Goal: Complete application form

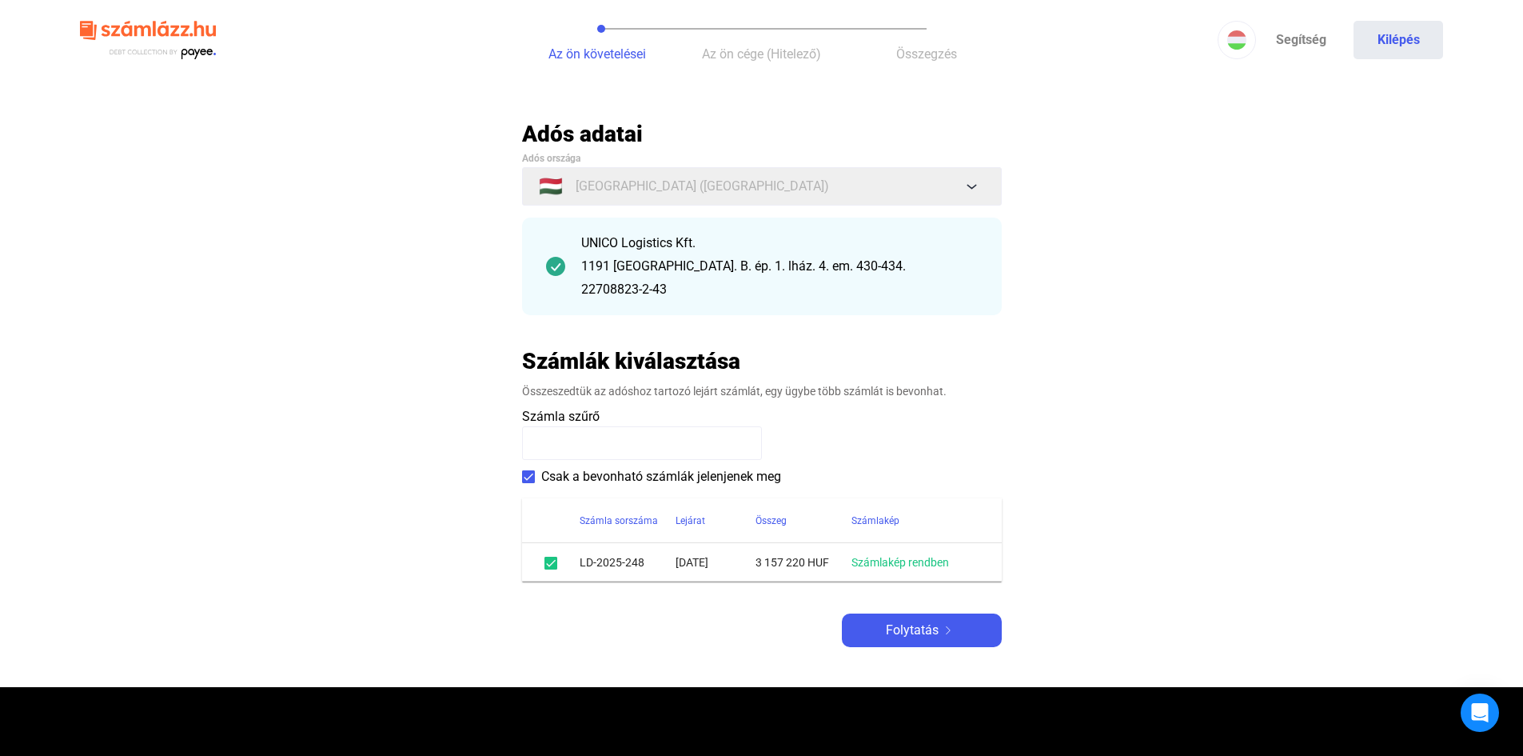
click at [550, 566] on span at bounding box center [550, 562] width 13 height 13
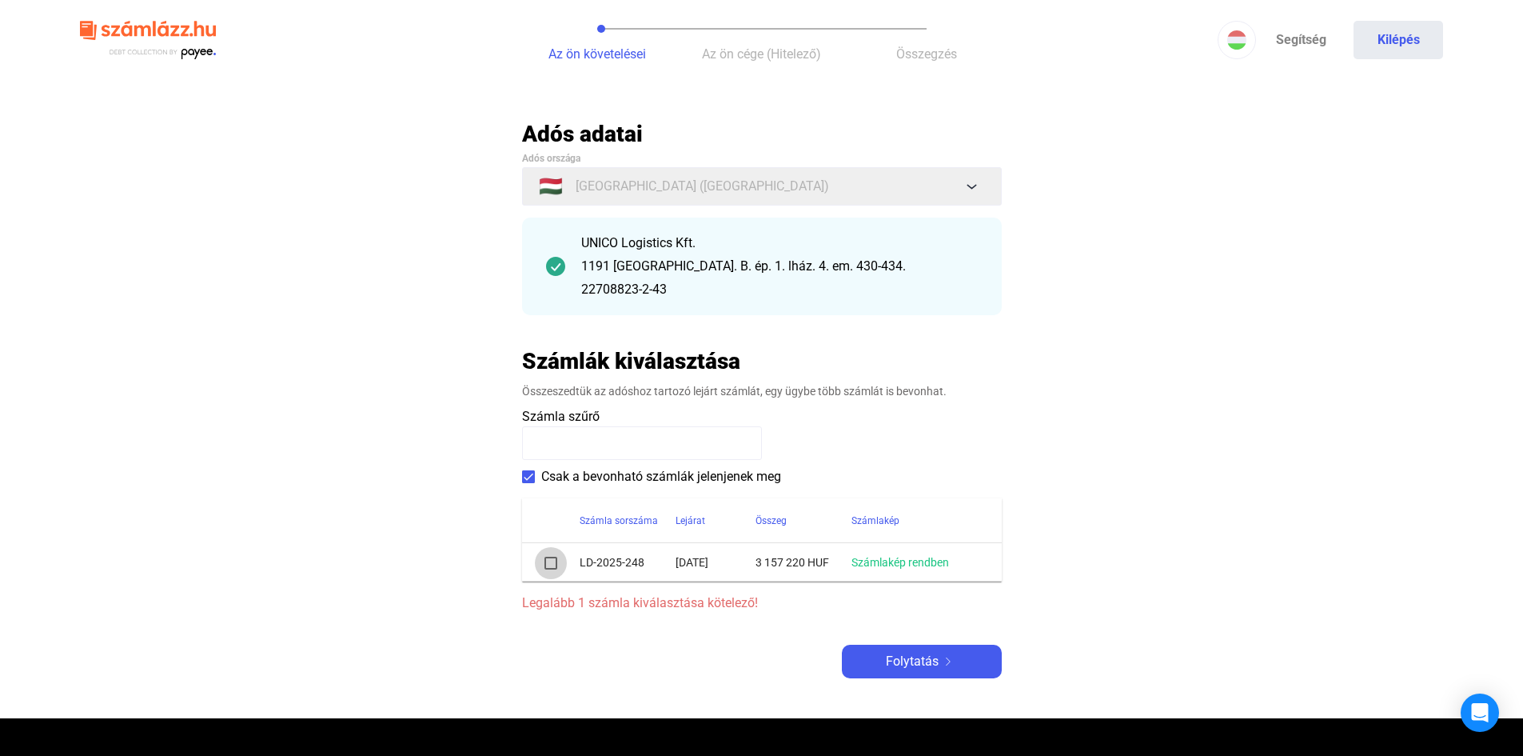
click at [550, 566] on span at bounding box center [550, 562] width 13 height 13
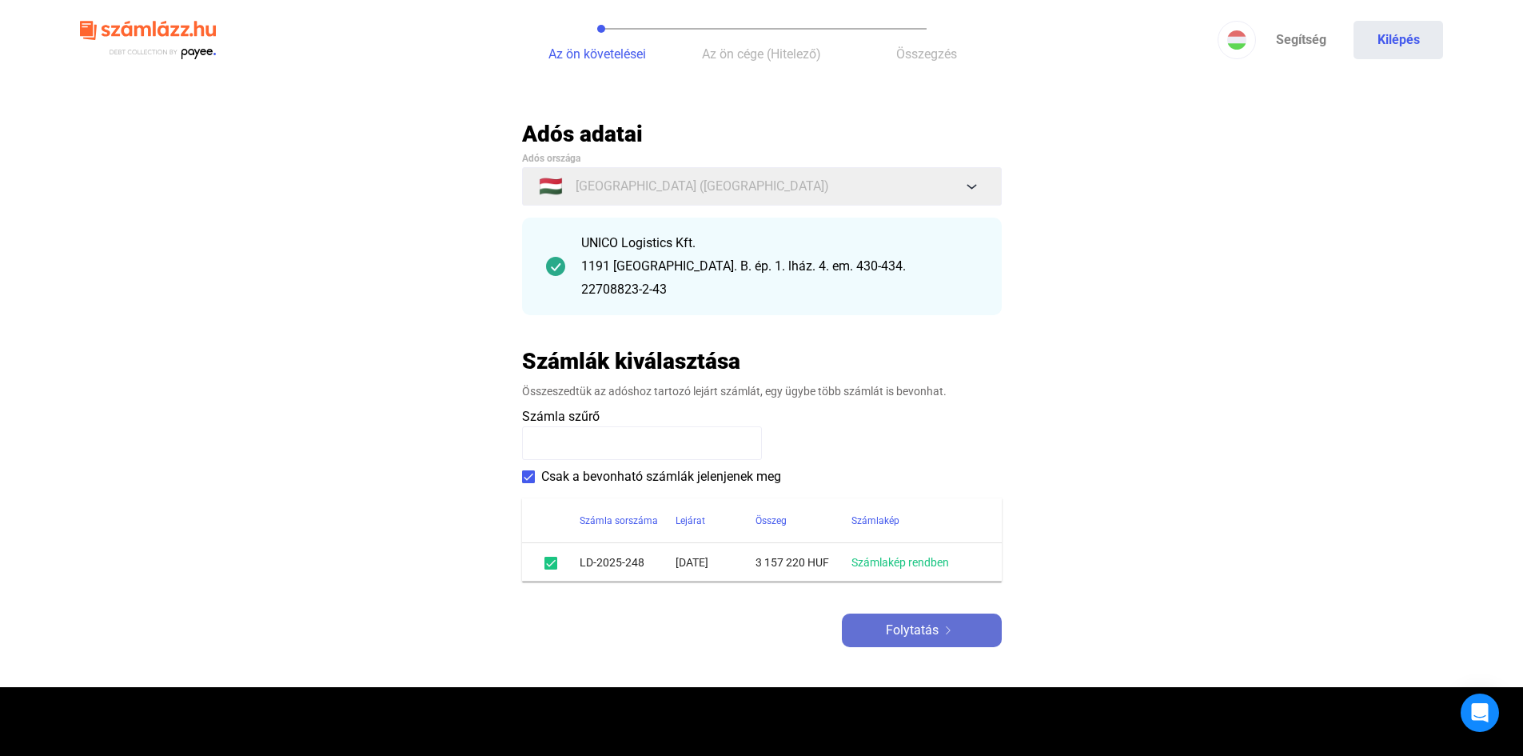
click at [893, 628] on span "Folytatás" at bounding box center [912, 629] width 53 height 19
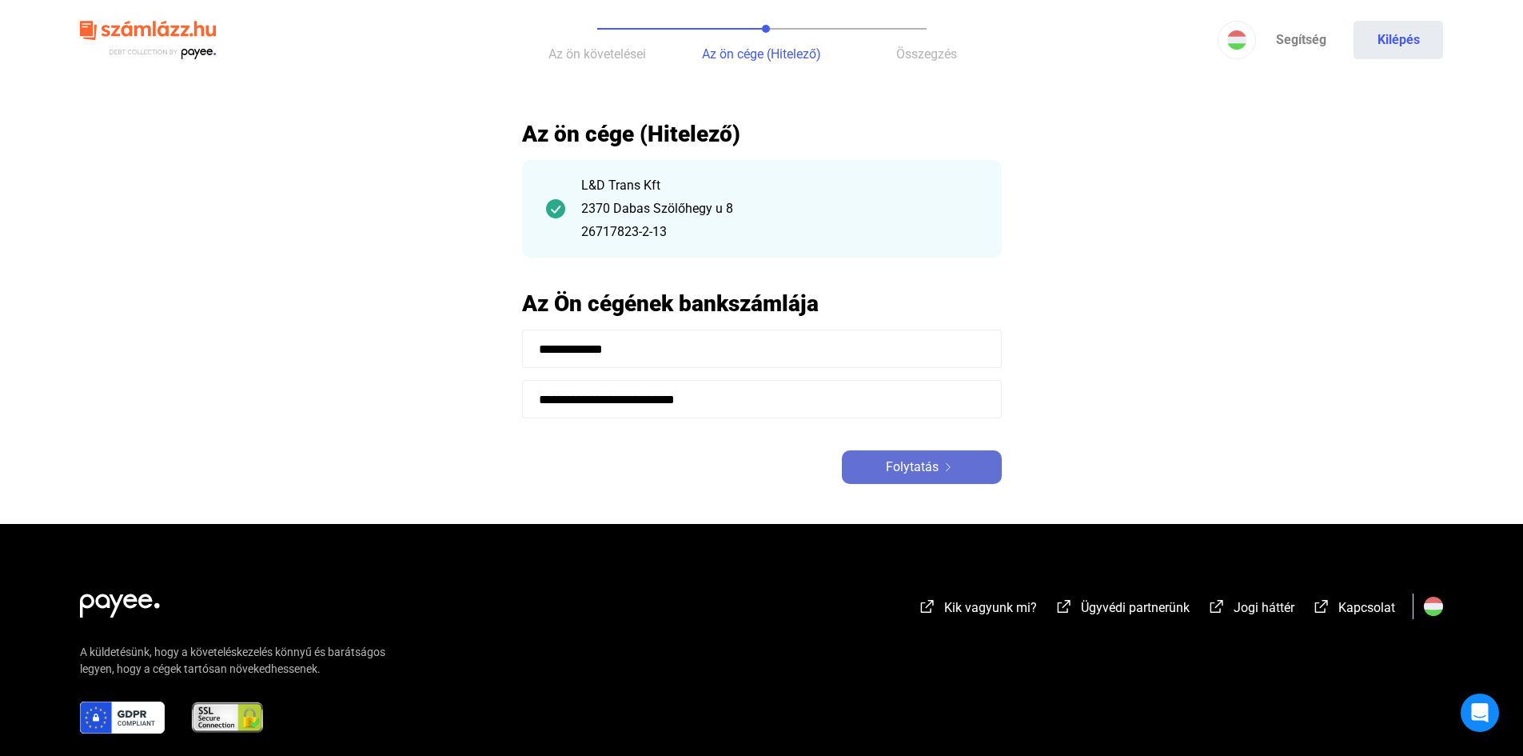
click at [931, 473] on span "Folytatás" at bounding box center [912, 466] width 53 height 19
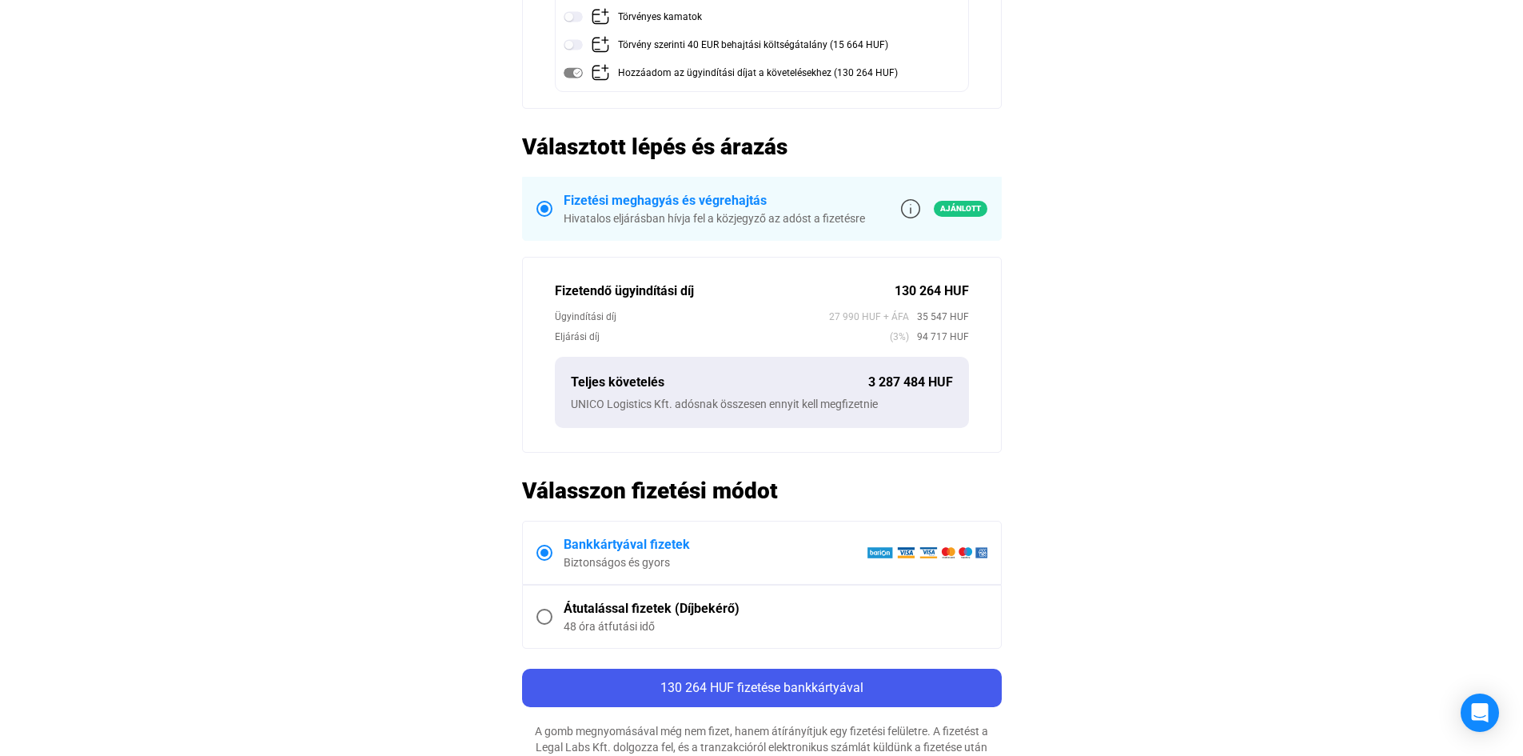
scroll to position [400, 0]
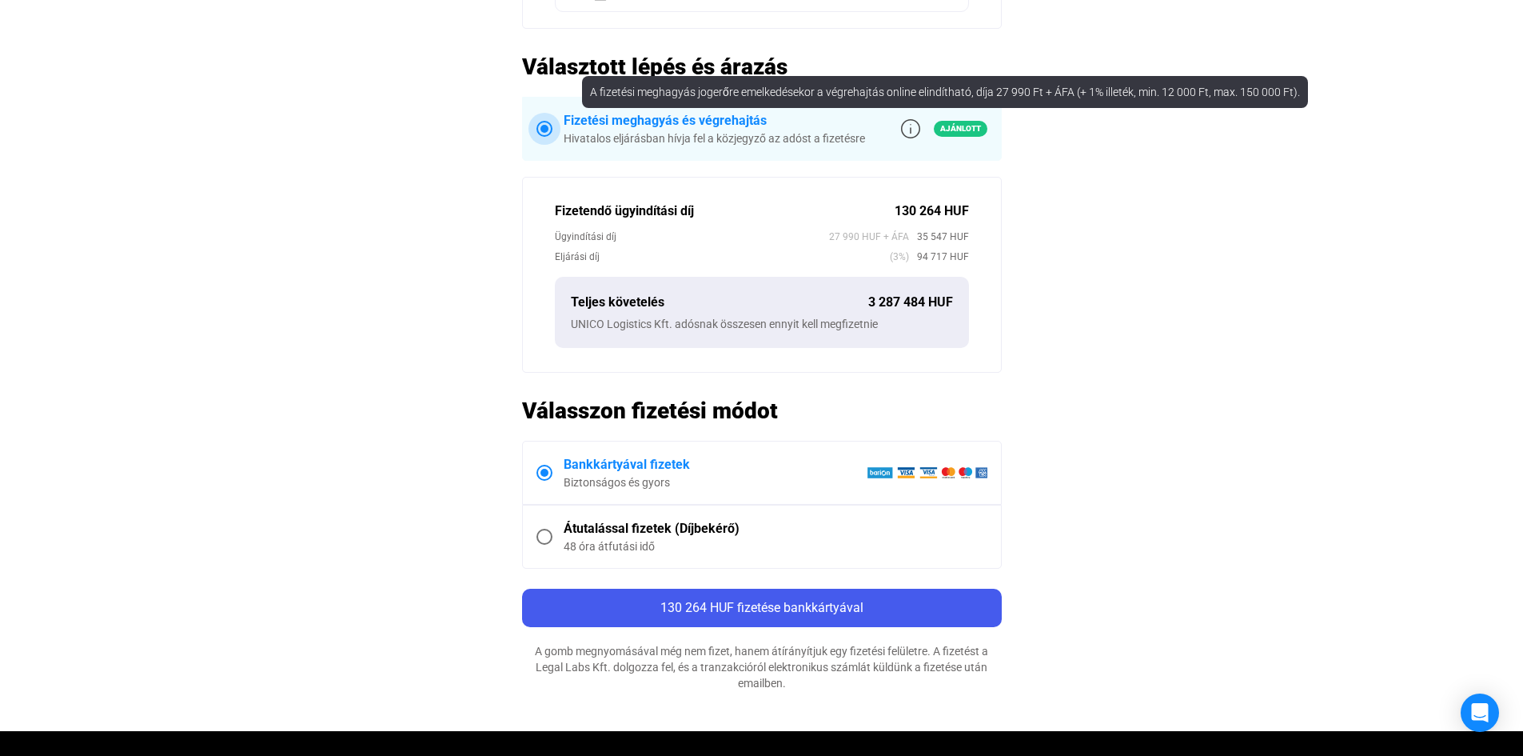
click at [910, 125] on img at bounding box center [910, 128] width 19 height 19
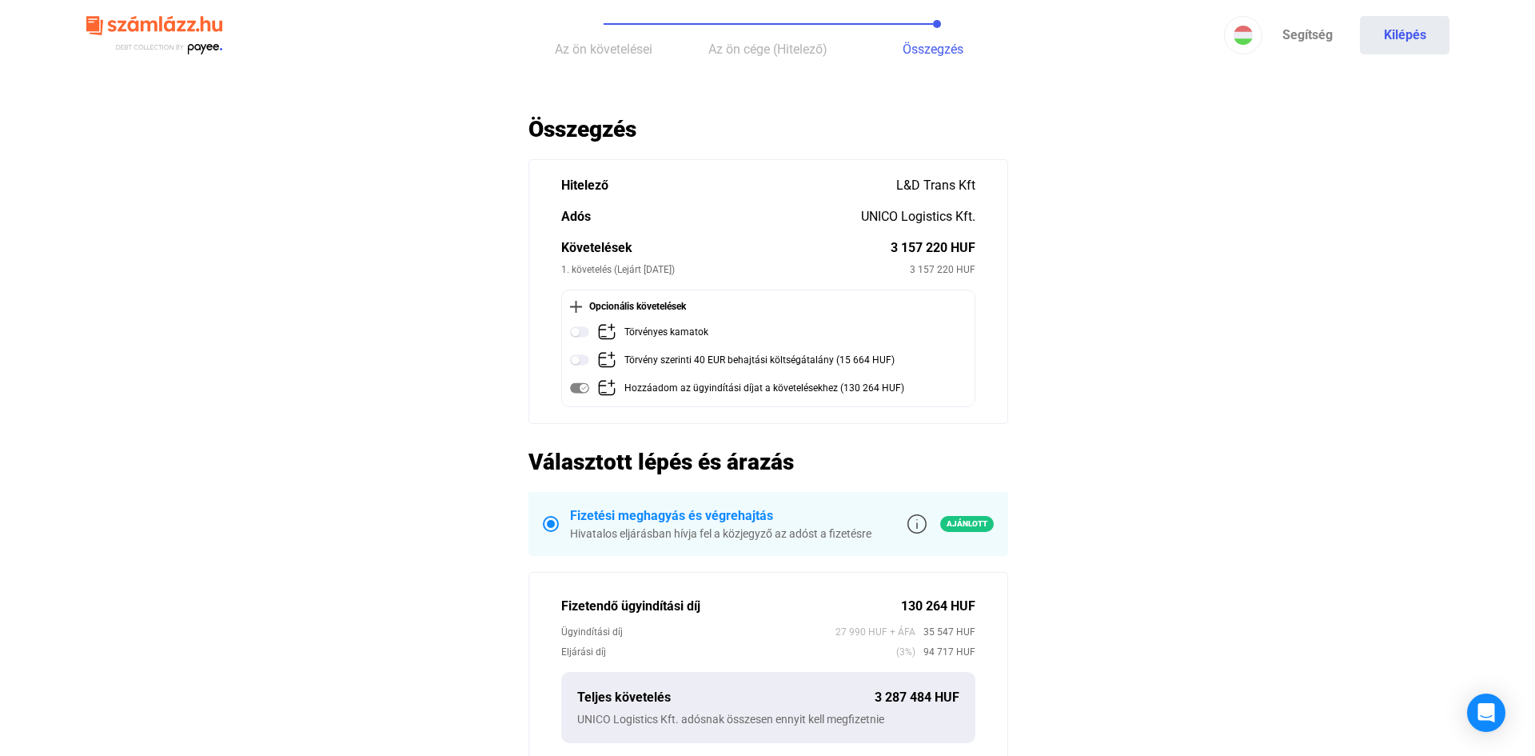
scroll to position [0, 0]
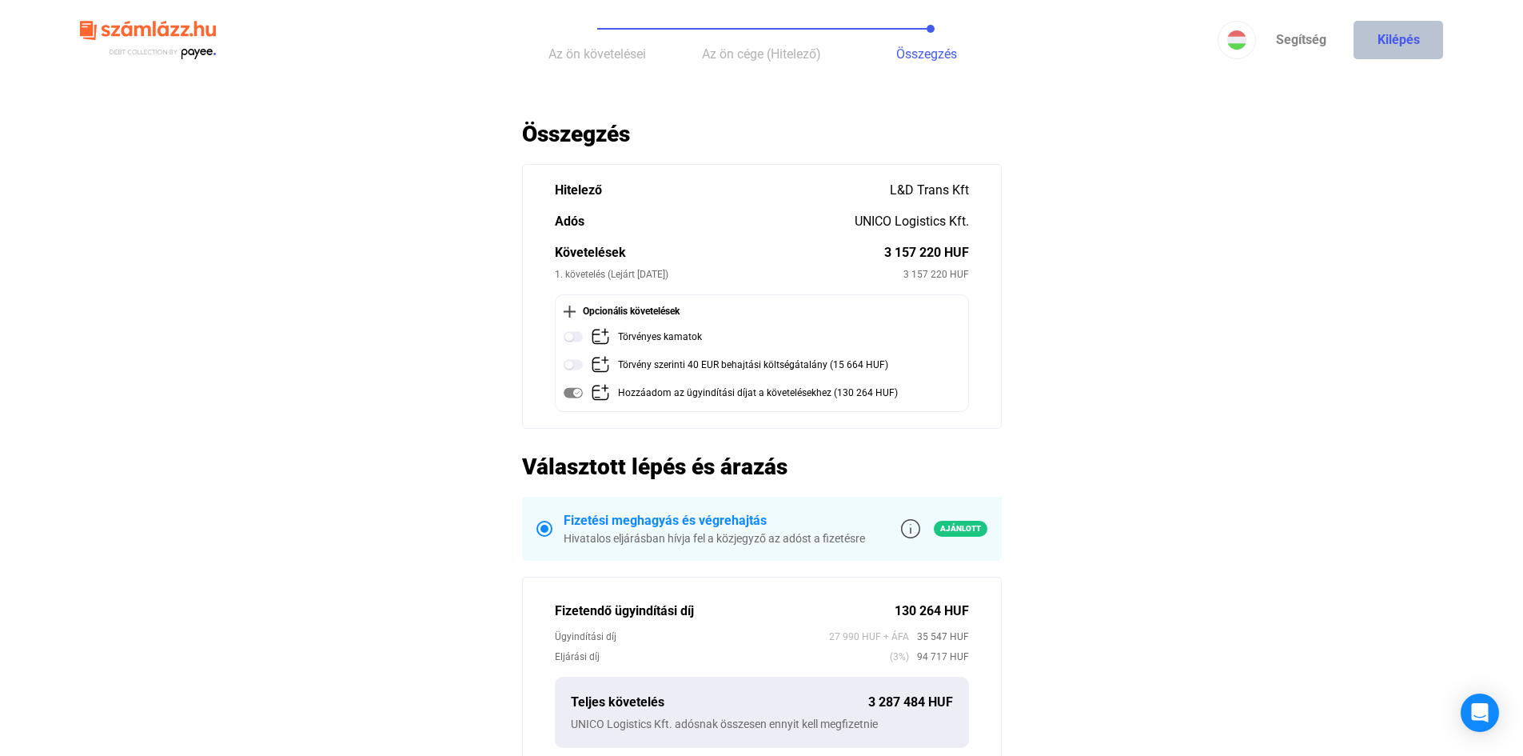
click at [1386, 51] on button "Kilépés" at bounding box center [1399, 40] width 90 height 38
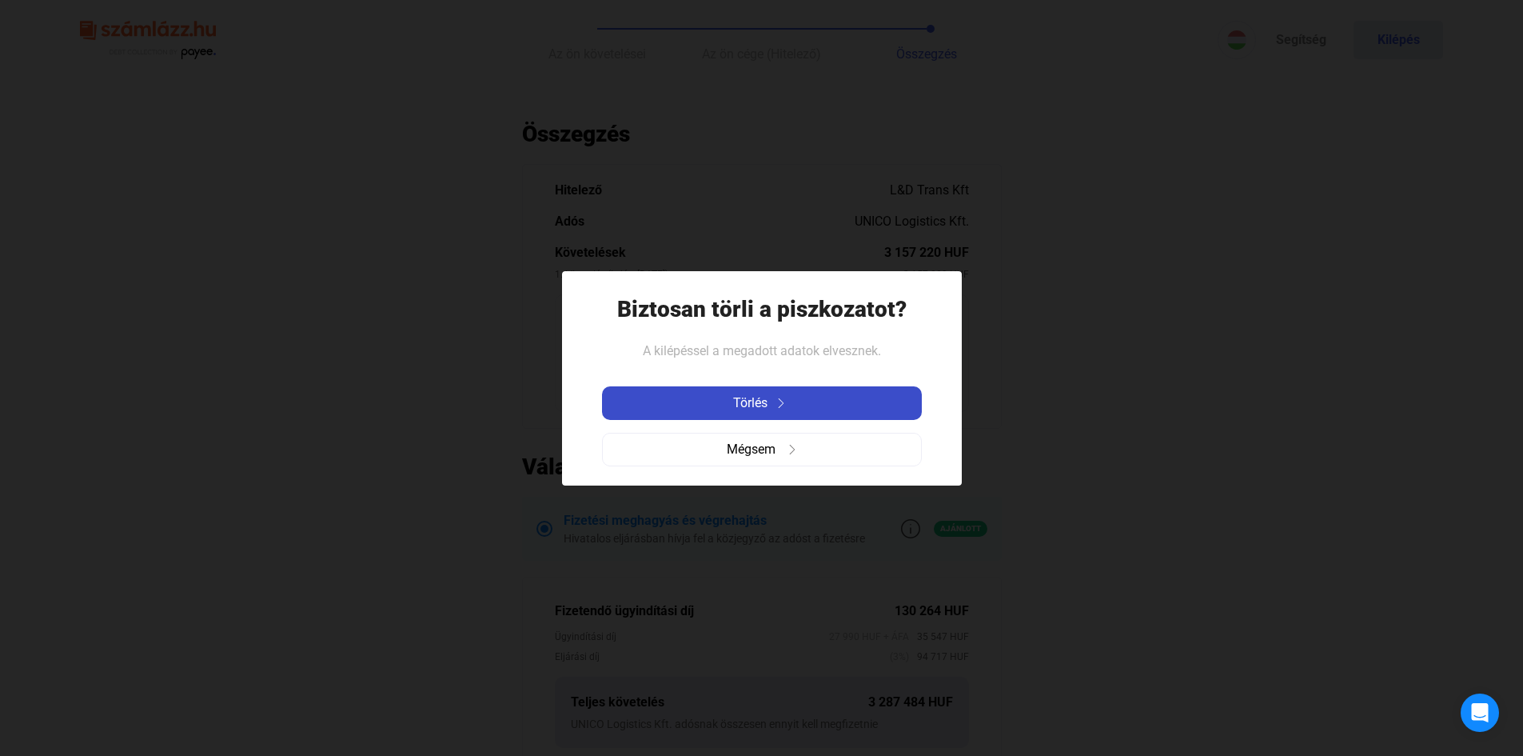
click at [790, 393] on div "Törlés" at bounding box center [762, 402] width 310 height 19
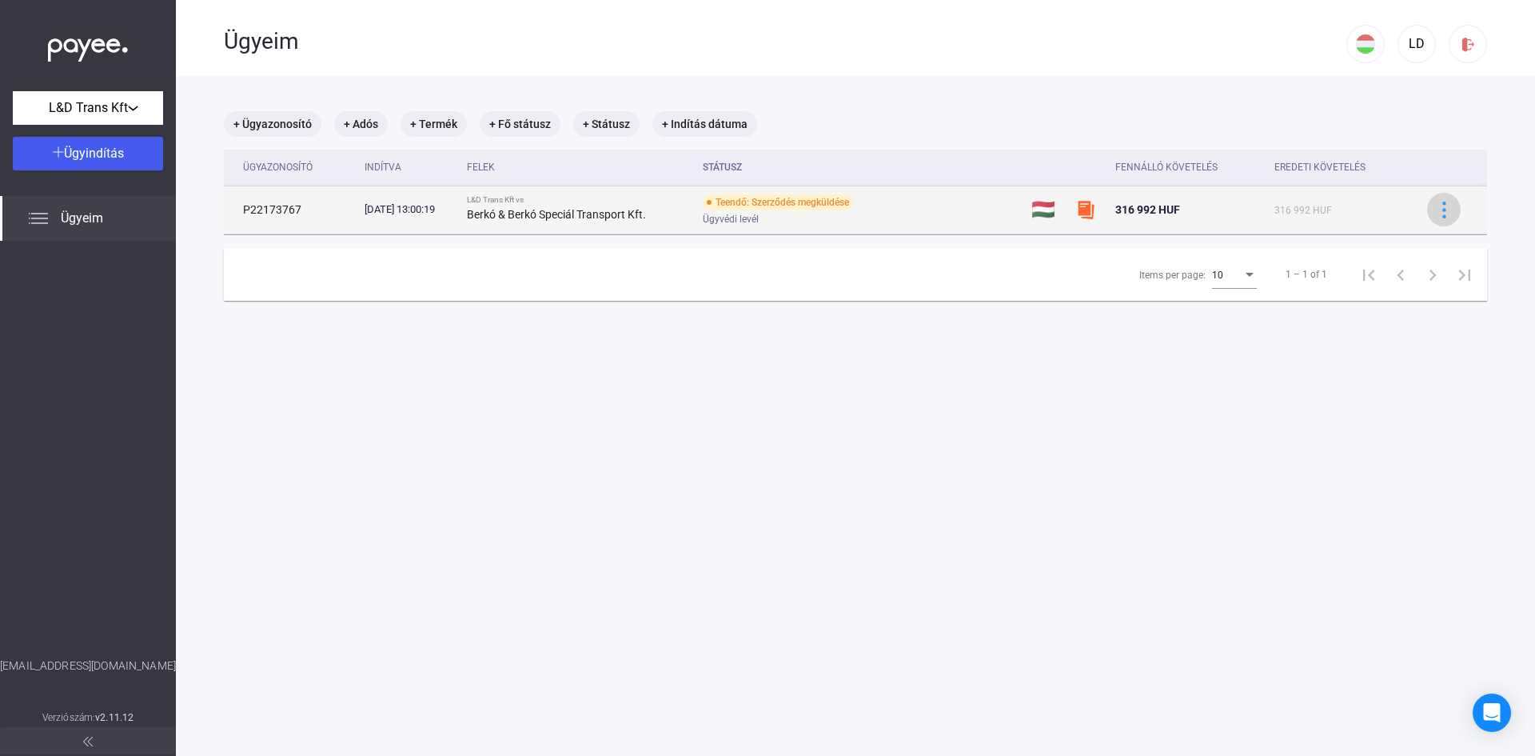
click at [1436, 206] on img at bounding box center [1444, 209] width 17 height 17
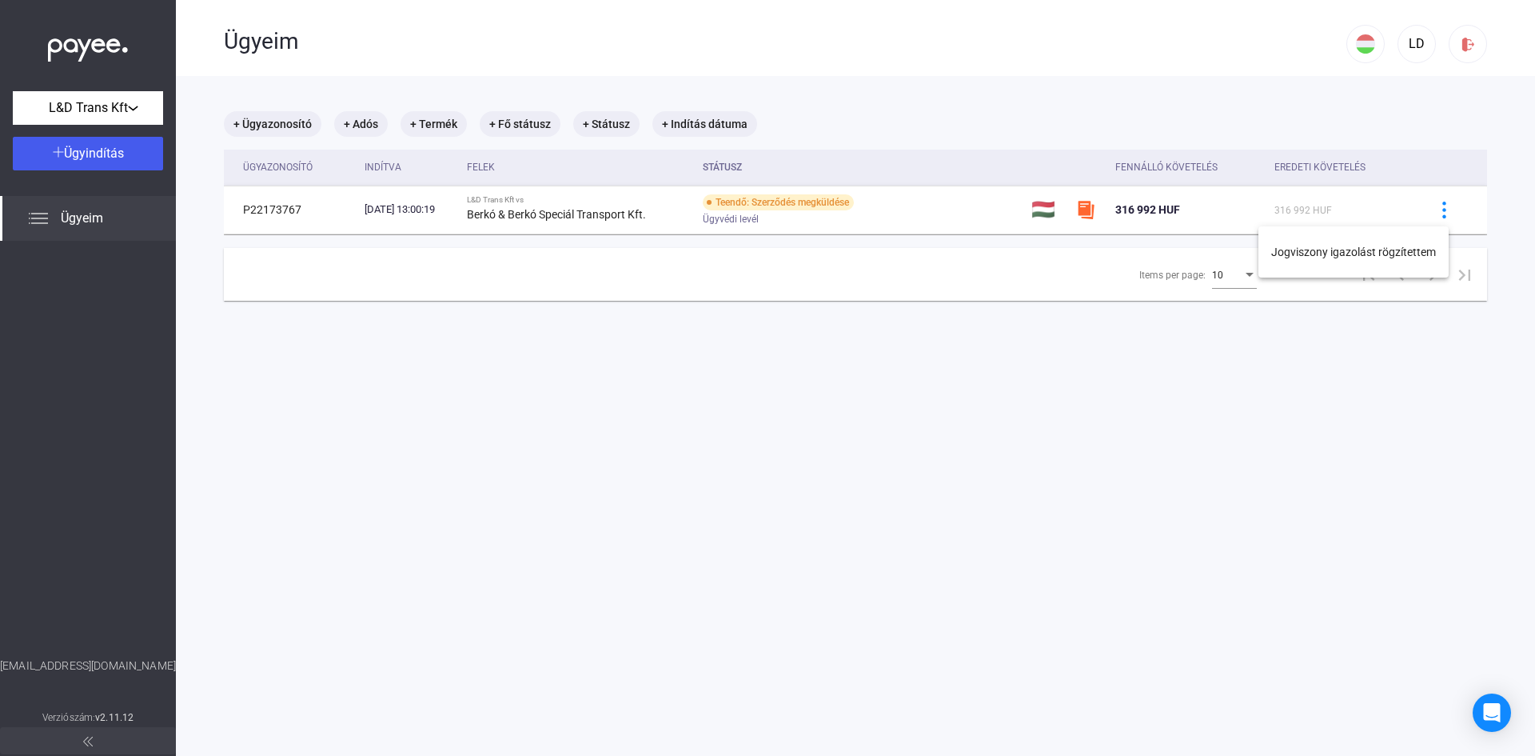
click at [1117, 387] on div at bounding box center [767, 378] width 1535 height 756
